Goal: Task Accomplishment & Management: Use online tool/utility

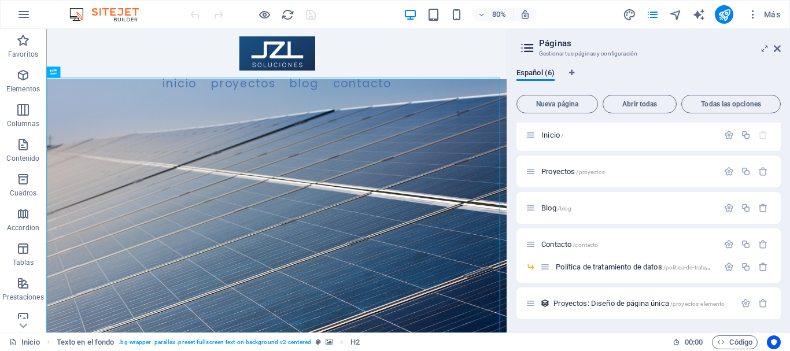
scroll to position [4, 0]
click at [552, 207] on span "Blog /blog" at bounding box center [556, 207] width 30 height 9
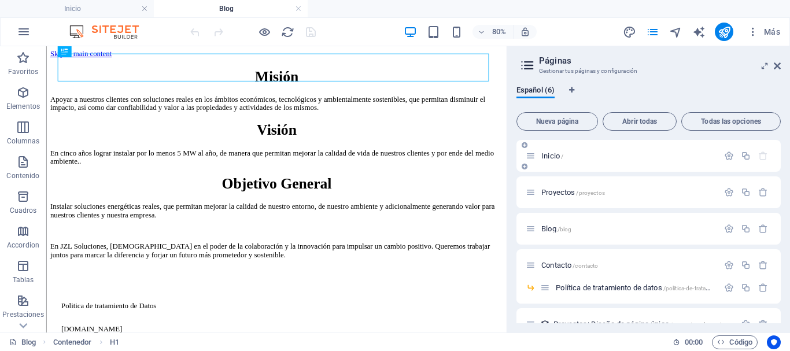
scroll to position [21, 0]
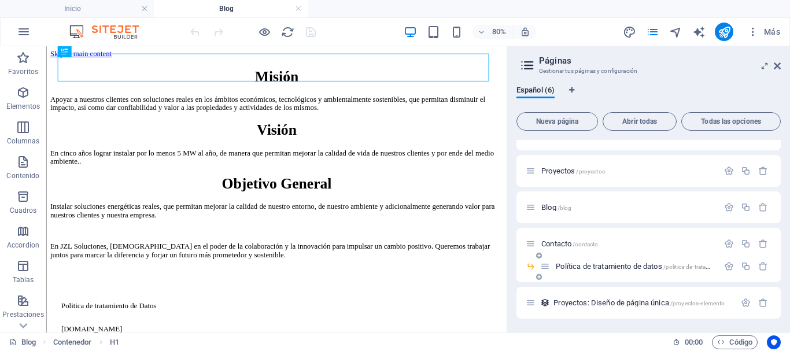
click at [600, 267] on span "Política de tratamiento de datos /politica-de-tratamiento-de-datos" at bounding box center [652, 266] width 193 height 9
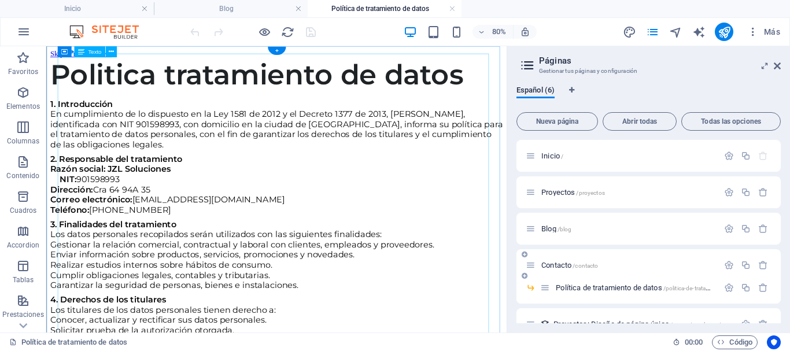
scroll to position [0, 0]
click at [551, 230] on span "Blog /blog" at bounding box center [556, 228] width 30 height 9
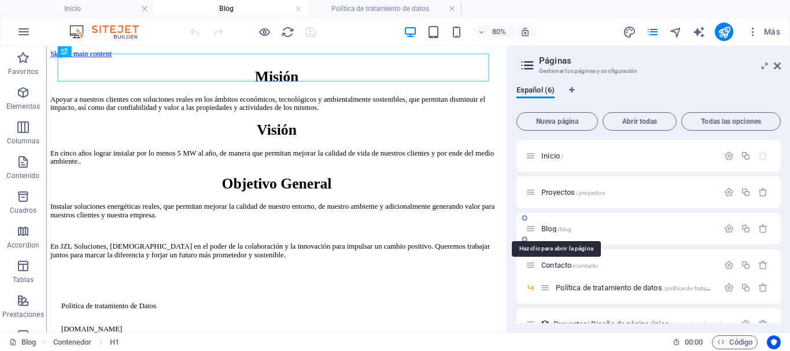
click at [548, 228] on span "Blog /blog" at bounding box center [556, 228] width 30 height 9
click at [550, 230] on span "Blog /blog" at bounding box center [556, 228] width 30 height 9
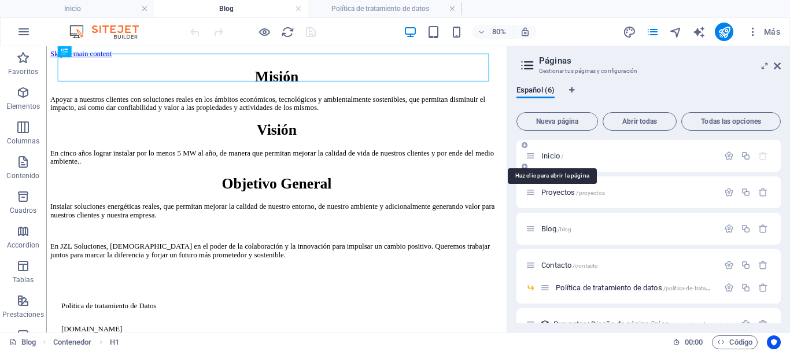
click at [549, 154] on span "Inicio /" at bounding box center [552, 156] width 22 height 9
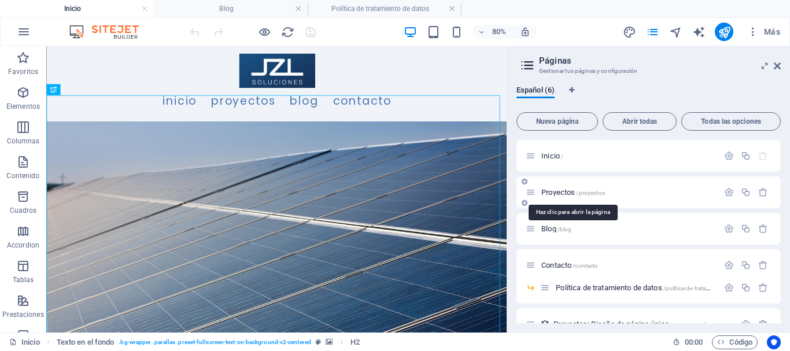
click at [550, 193] on span "Proyectos /proyectos" at bounding box center [573, 192] width 64 height 9
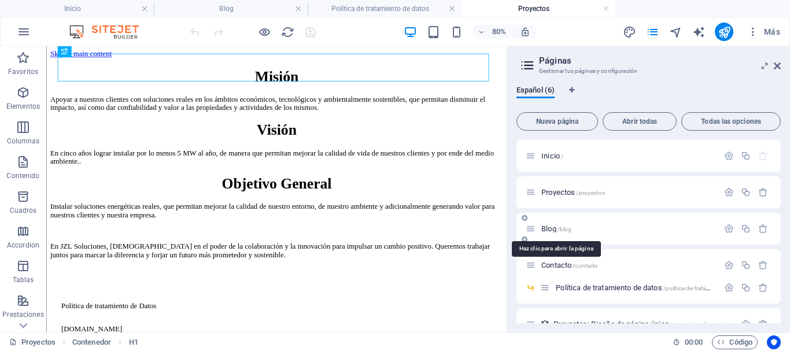
click at [555, 227] on span "Blog /blog" at bounding box center [556, 228] width 30 height 9
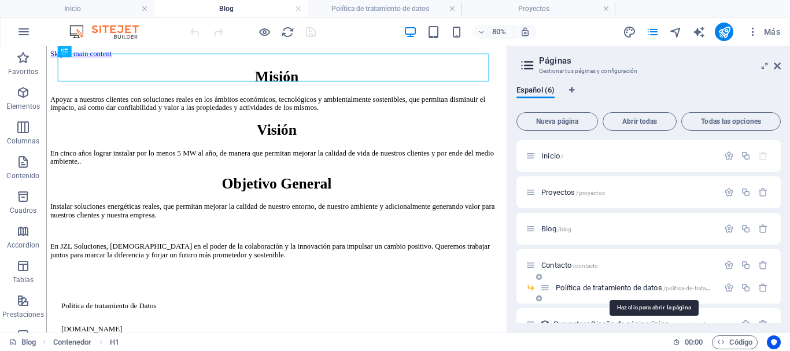
click at [590, 289] on span "Política de tratamiento de datos /politica-de-tratamiento-de-datos" at bounding box center [652, 287] width 193 height 9
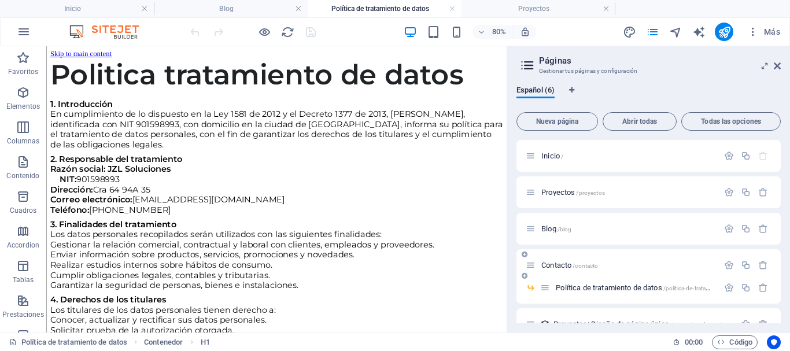
scroll to position [21, 0]
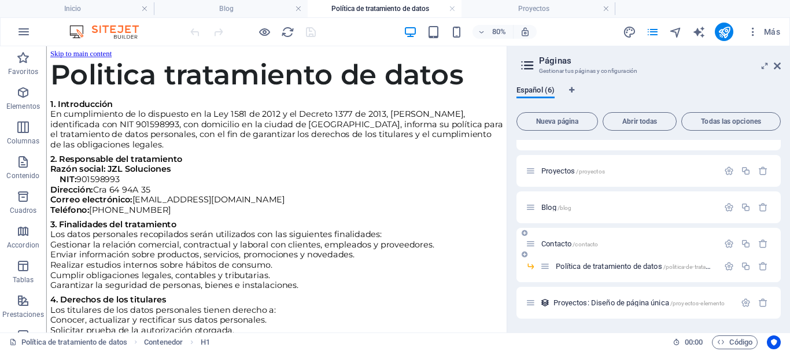
click at [558, 242] on span "Contacto /contacto" at bounding box center [569, 243] width 57 height 9
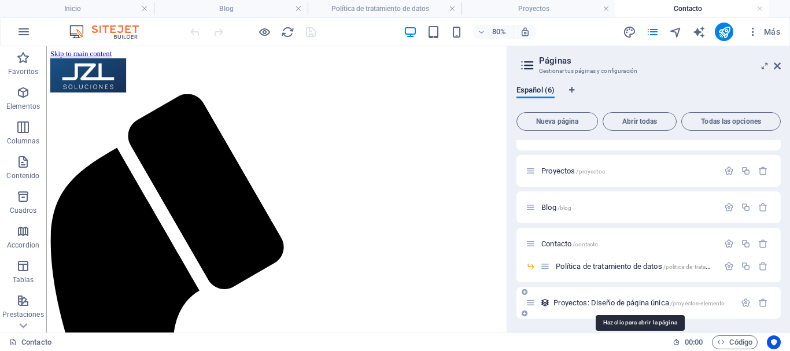
click at [590, 302] on span "Proyectos: Diseño de página única /proyectos-elemento" at bounding box center [638, 302] width 171 height 9
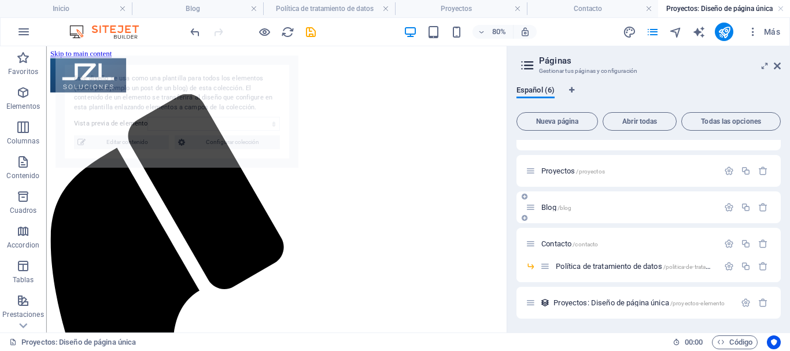
scroll to position [257, 0]
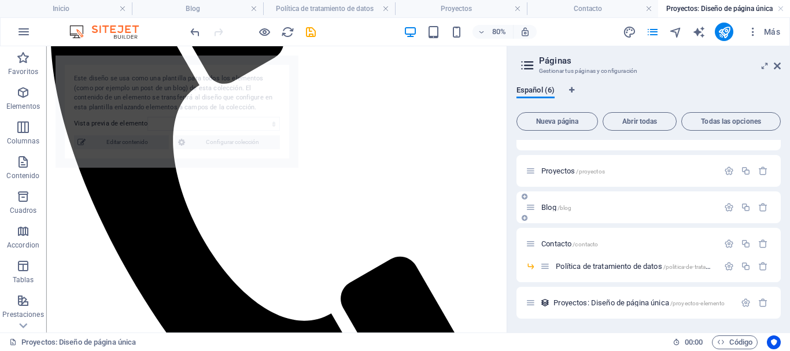
select select "68dd621b73f20b9aaf03c62d"
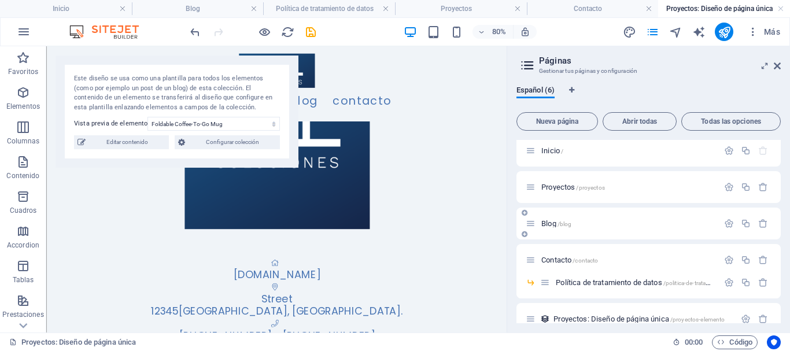
scroll to position [0, 0]
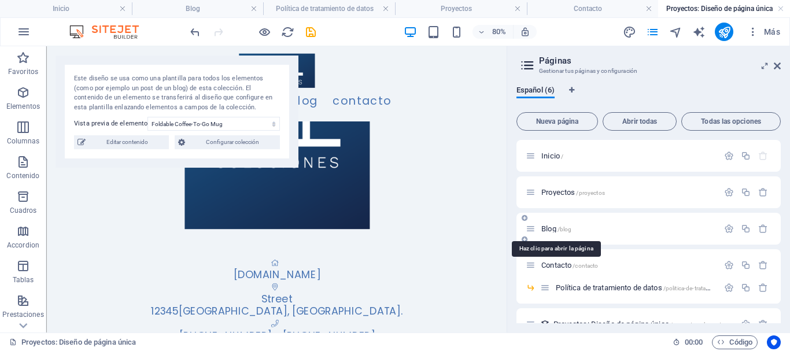
click at [550, 227] on span "Blog /blog" at bounding box center [556, 228] width 30 height 9
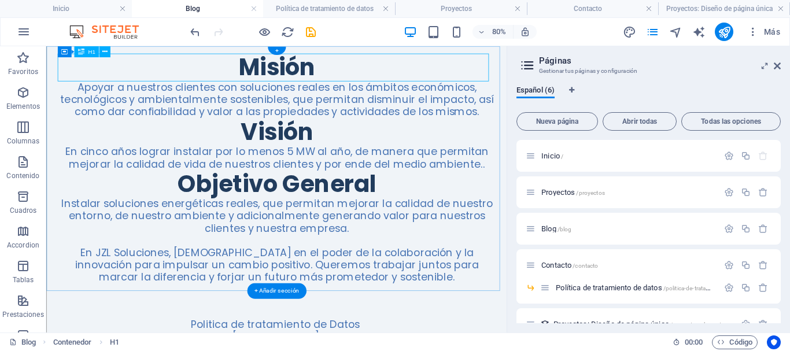
click at [353, 70] on div "Misión" at bounding box center [334, 73] width 548 height 35
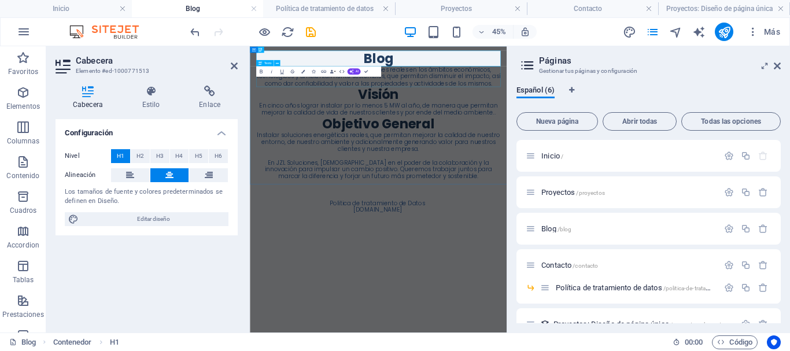
click at [566, 109] on div "Apoyar a nuestros clientes con soluciones reales en los ámbitos económicos, tec…" at bounding box center [535, 113] width 543 height 46
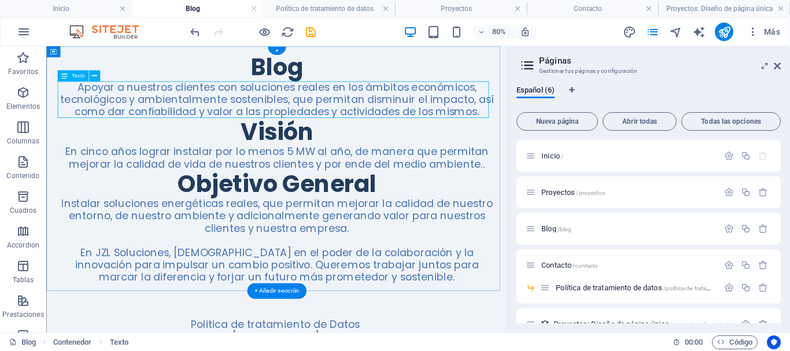
click at [235, 117] on div "Apoyar a nuestros clientes con soluciones reales en los ámbitos económicos, tec…" at bounding box center [334, 113] width 548 height 46
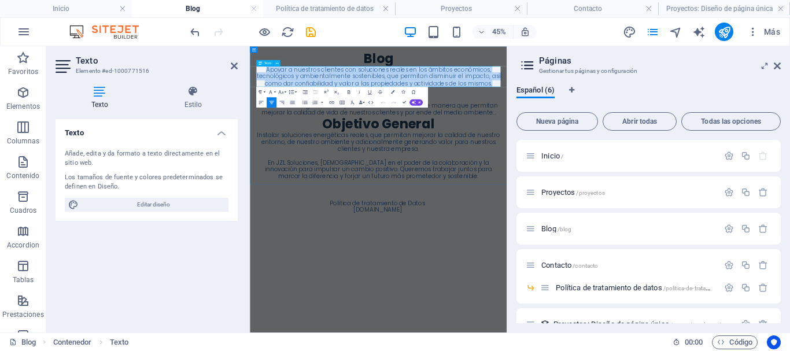
drag, startPoint x: 289, startPoint y: 96, endPoint x: 787, endPoint y: 128, distance: 498.4
click at [787, 128] on p "Apoyar a nuestros clientes con soluciones reales en los ámbitos económicos, tec…" at bounding box center [535, 113] width 543 height 46
